Goal: Navigation & Orientation: Find specific page/section

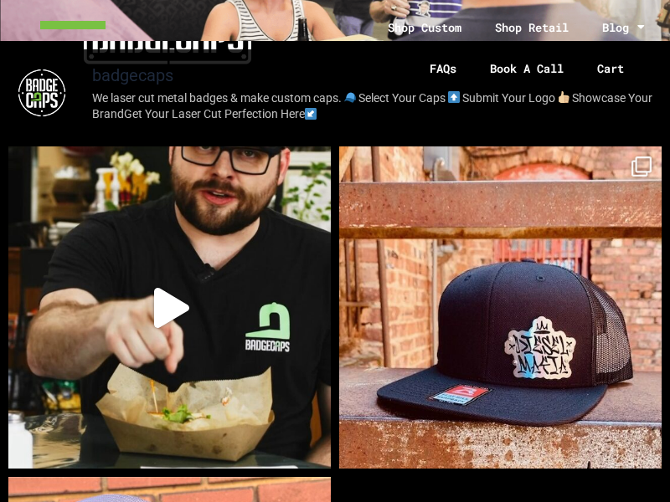
scroll to position [0, -8372]
